Goal: Use online tool/utility: Utilize a website feature to perform a specific function

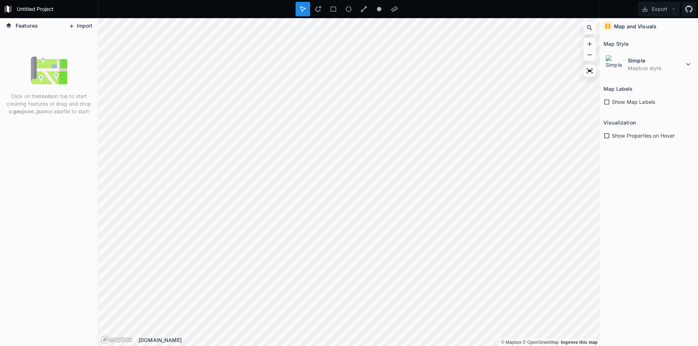
click at [85, 25] on button "Import" at bounding box center [80, 26] width 31 height 12
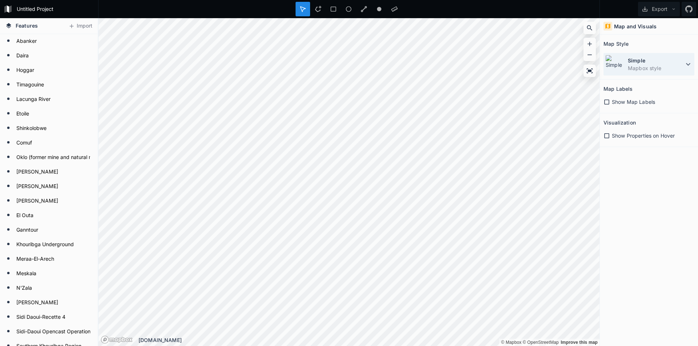
click at [669, 68] on dd "Mapbox style" at bounding box center [656, 68] width 56 height 8
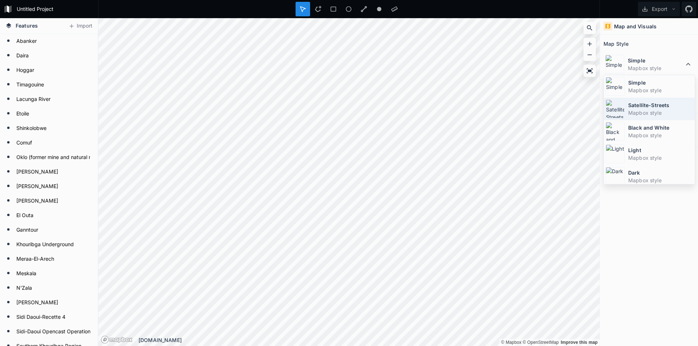
click at [645, 109] on dt "Satellite-Streets" at bounding box center [660, 105] width 65 height 8
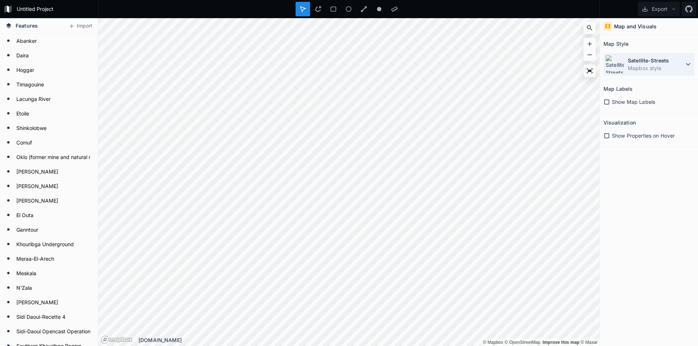
click at [624, 66] on div "Satellite-Streets Mapbox style" at bounding box center [648, 64] width 91 height 23
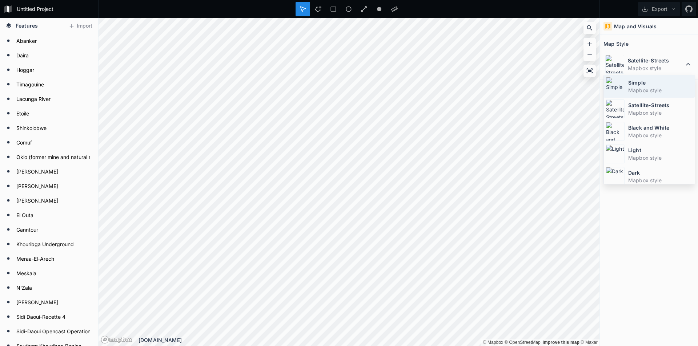
click at [634, 85] on dt "Simple" at bounding box center [660, 83] width 65 height 8
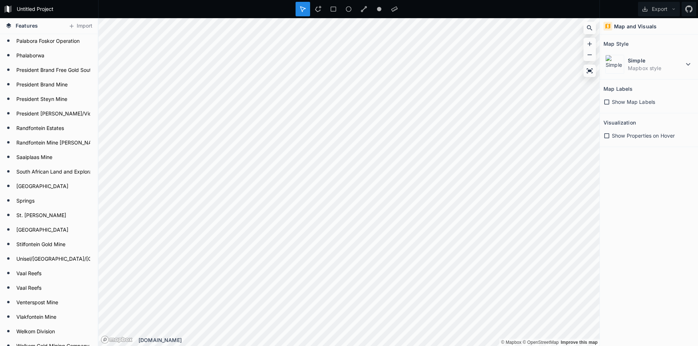
scroll to position [1309, 0]
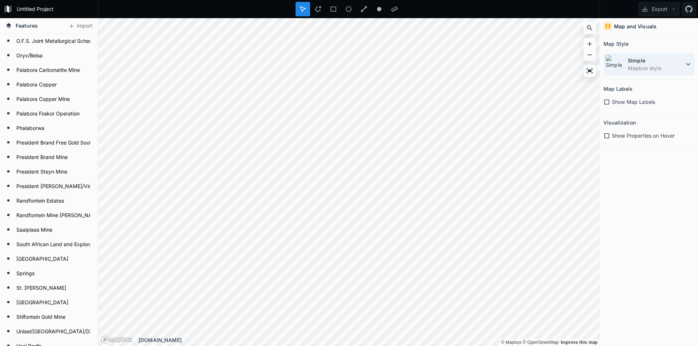
click at [666, 64] on dt "Simple" at bounding box center [656, 61] width 56 height 8
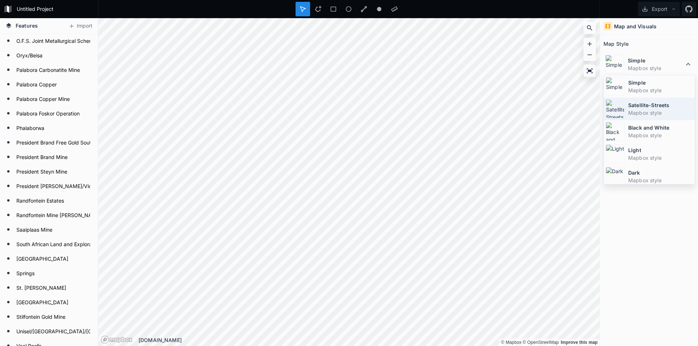
click at [643, 105] on dt "Satellite-Streets" at bounding box center [660, 105] width 65 height 8
